Goal: Check status: Check status

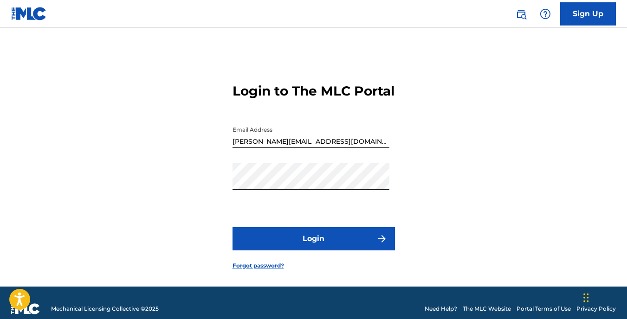
click at [301, 251] on button "Login" at bounding box center [314, 238] width 162 height 23
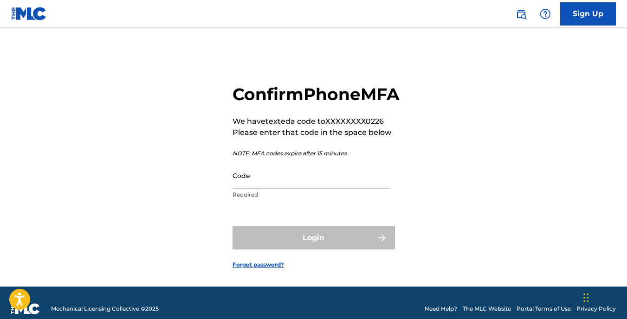
click at [255, 189] on input "Code" at bounding box center [311, 175] width 157 height 26
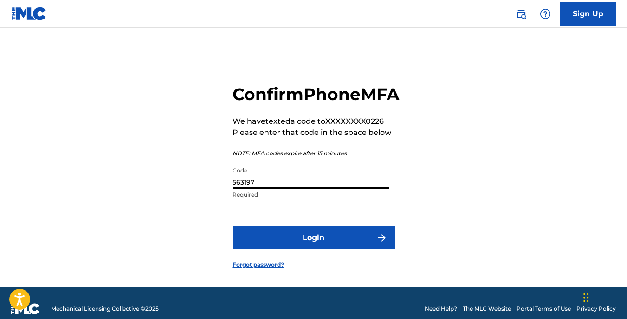
type input "563197"
click at [311, 250] on button "Login" at bounding box center [314, 238] width 162 height 23
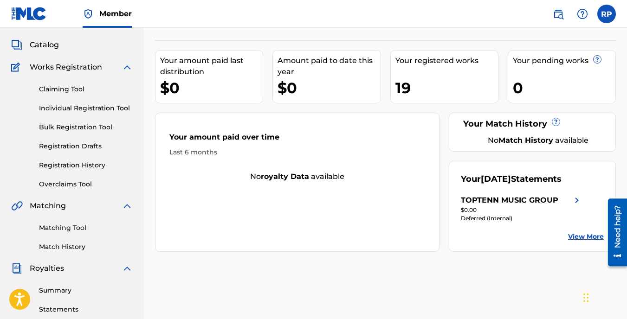
scroll to position [46, 0]
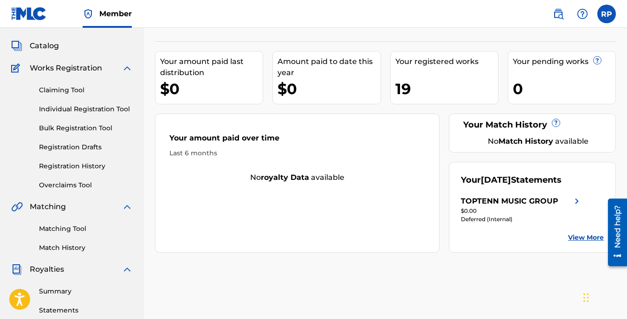
click at [68, 166] on link "Registration History" at bounding box center [86, 167] width 94 height 10
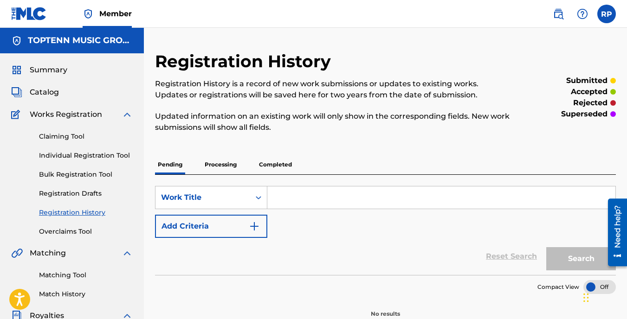
click at [266, 164] on p "Completed" at bounding box center [275, 164] width 39 height 19
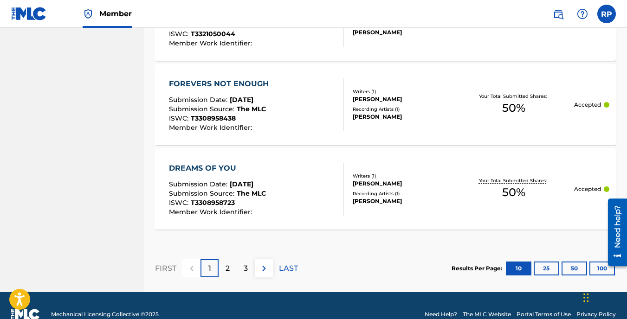
scroll to position [967, 0]
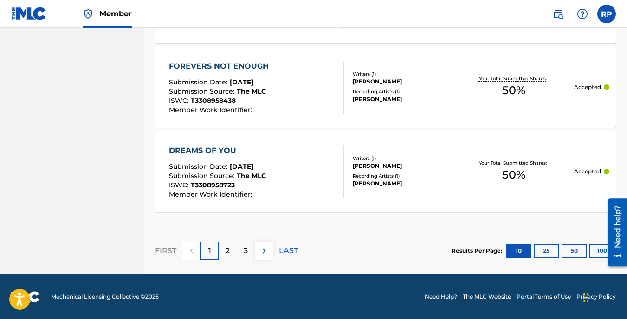
click at [242, 249] on div "3" at bounding box center [246, 251] width 18 height 18
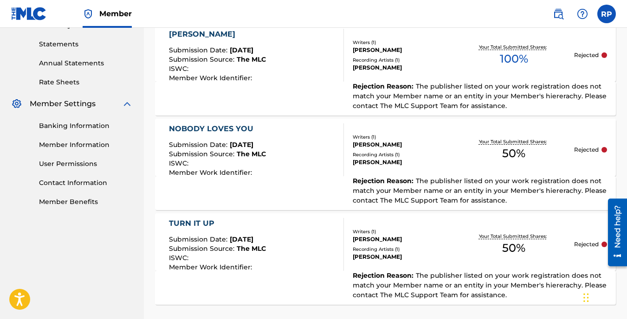
scroll to position [406, 0]
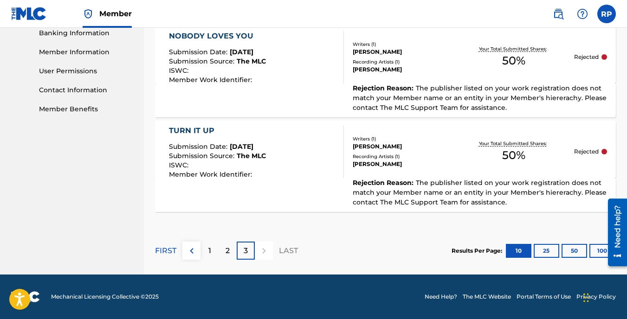
click at [223, 244] on div "2" at bounding box center [228, 251] width 18 height 18
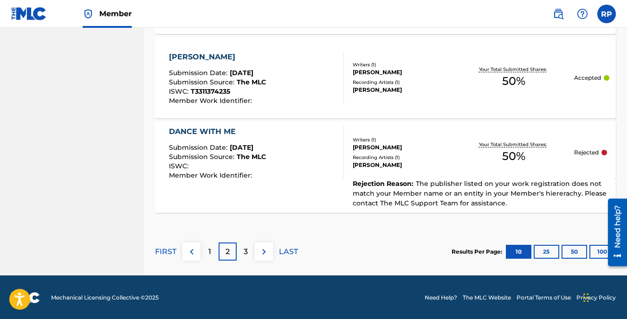
scroll to position [977, 0]
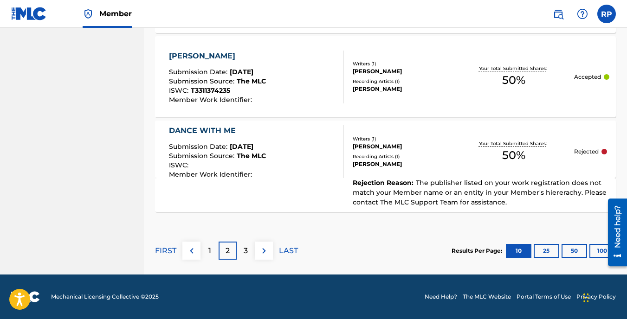
click at [211, 251] on p "1" at bounding box center [209, 251] width 3 height 11
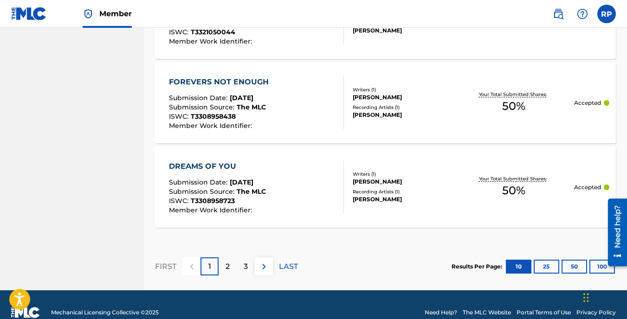
scroll to position [967, 0]
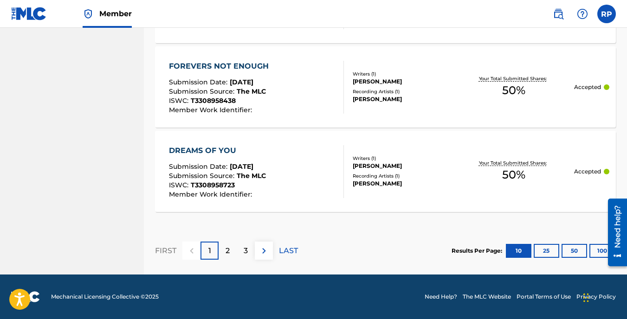
click at [571, 250] on button "50" at bounding box center [575, 251] width 26 height 14
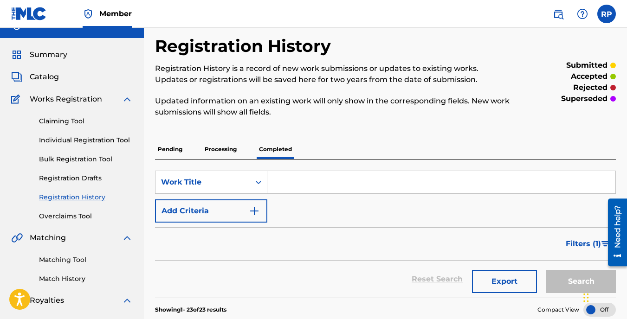
scroll to position [0, 0]
